Goal: Browse casually: Explore the website without a specific task or goal

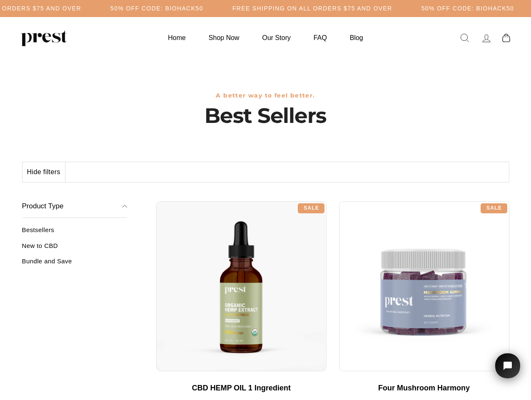
click at [266, 200] on div "**********" at bounding box center [332, 198] width 353 height 6
click at [203, 8] on h5 "50% OFF CODE: BIOHACK50" at bounding box center [156, 8] width 93 height 7
click at [44, 172] on button "Hide filters" at bounding box center [44, 172] width 43 height 20
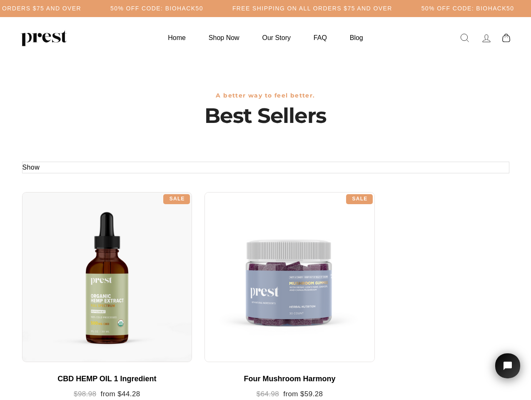
click at [75, 249] on div at bounding box center [107, 277] width 170 height 170
click at [75, 264] on div at bounding box center [107, 277] width 170 height 170
click at [508, 366] on icon "Open chat widget" at bounding box center [512, 366] width 13 height 13
